Goal: Task Accomplishment & Management: Manage account settings

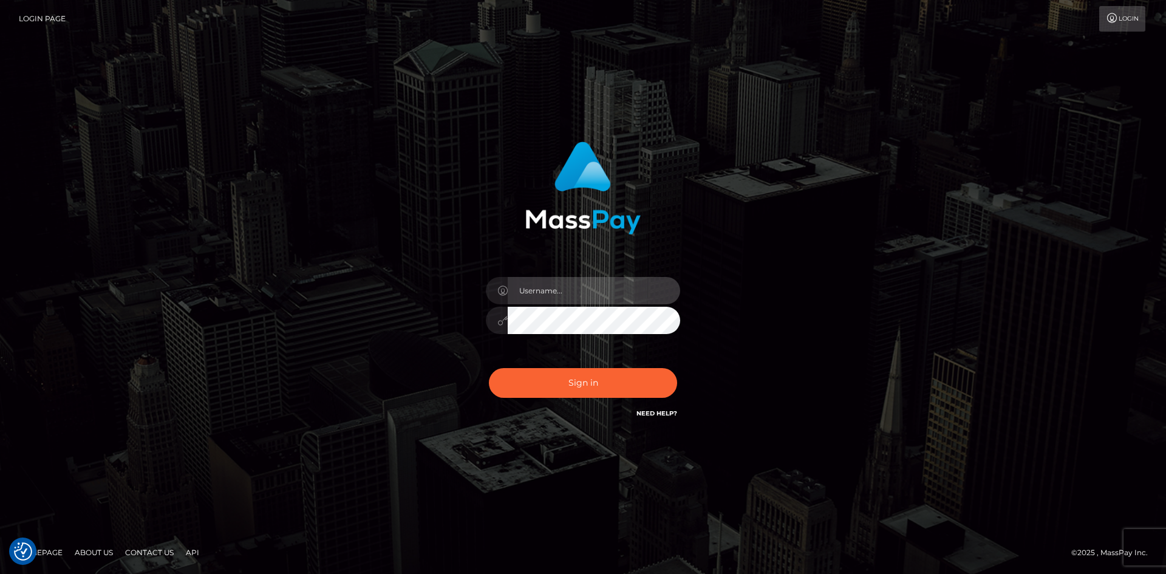
click at [614, 294] on input "text" at bounding box center [594, 290] width 172 height 27
type input "[EMAIL_ADDRESS][DOMAIN_NAME]"
click at [602, 285] on input "[EMAIL_ADDRESS][DOMAIN_NAME]" at bounding box center [594, 290] width 172 height 27
click at [560, 294] on input "text" at bounding box center [594, 290] width 172 height 27
type input "marco@xcite.ltd"
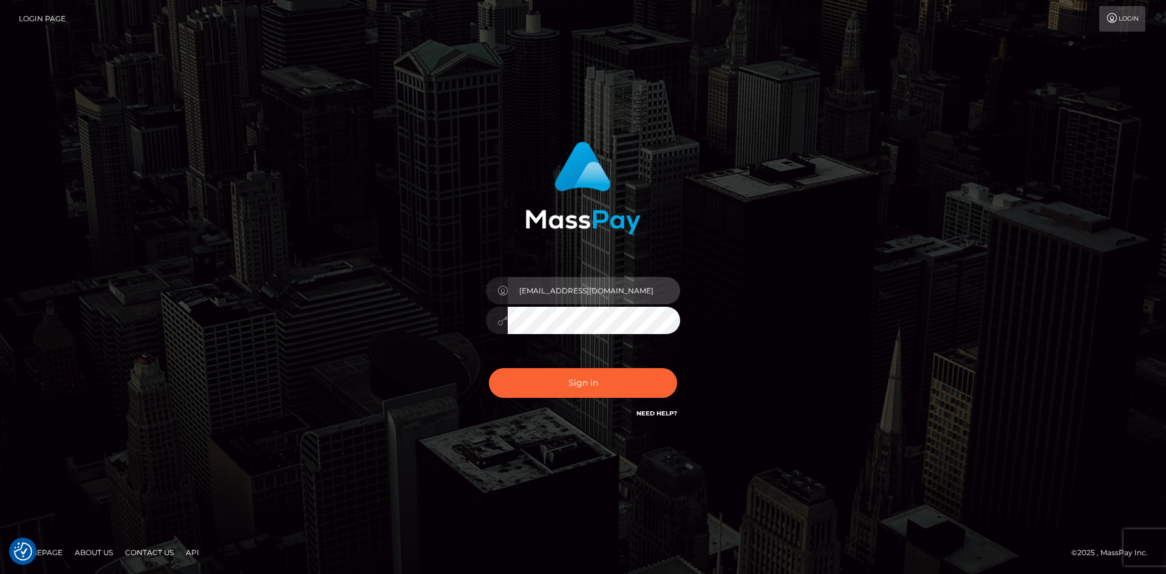
drag, startPoint x: 587, startPoint y: 298, endPoint x: 452, endPoint y: 281, distance: 135.9
click at [453, 281] on div "marco@xcite.ltd Sign in" at bounding box center [583, 280] width 319 height 297
click at [537, 286] on input "text" at bounding box center [594, 290] width 172 height 27
type input "[PERSON_NAME].Spree"
click at [553, 295] on input "text" at bounding box center [594, 290] width 172 height 27
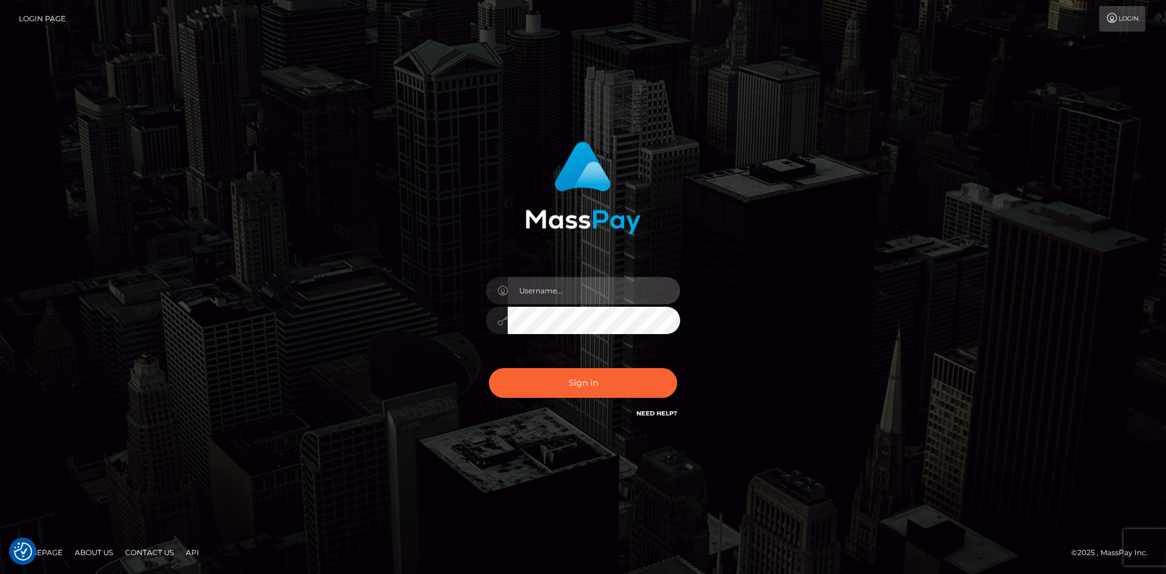
type input "[PERSON_NAME].Spree"
